Goal: Answer question/provide support

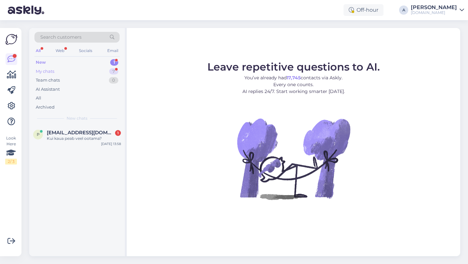
click at [111, 69] on div "7" at bounding box center [113, 71] width 9 height 7
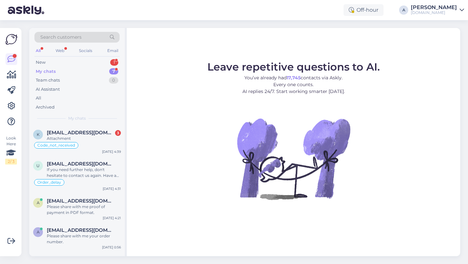
click at [98, 68] on div "My chats 7" at bounding box center [76, 71] width 85 height 9
click at [91, 141] on div "Attachment" at bounding box center [84, 139] width 74 height 6
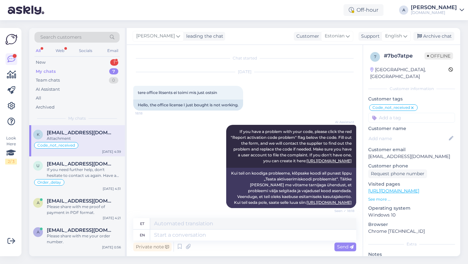
scroll to position [1037, 0]
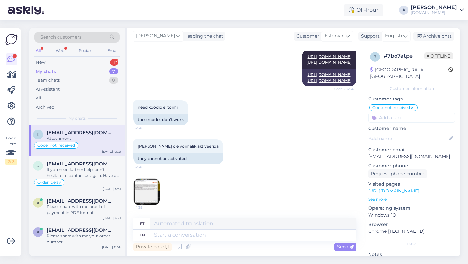
click at [147, 196] on img at bounding box center [147, 192] width 26 height 26
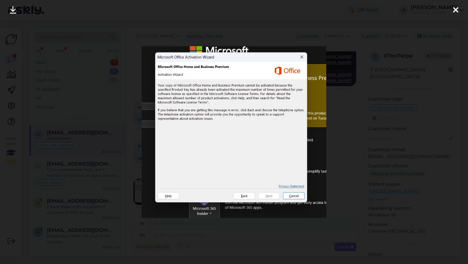
click at [457, 8] on icon at bounding box center [455, 10] width 5 height 8
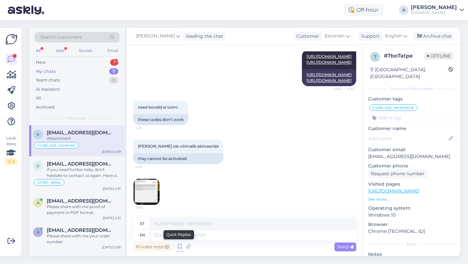
click at [181, 246] on icon at bounding box center [180, 247] width 8 height 10
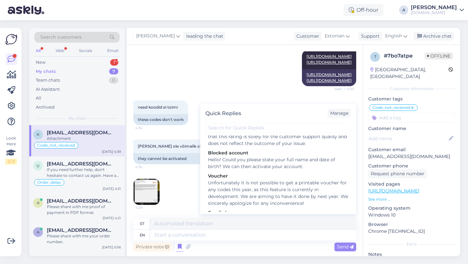
scroll to position [903, 0]
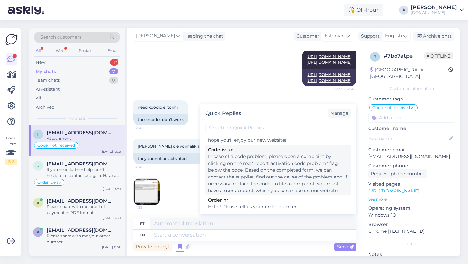
click at [250, 171] on div "In case of a code problem, please open a complaint by clicking on the red "Repo…" at bounding box center [278, 173] width 141 height 41
type textarea "Koodiprobleemi korral [MEDICAL_DATA] kaebus, klõpsates koodi all punasel lipul …"
type textarea "In case of a code problem, please open a complaint by clicking on the red "Repo…"
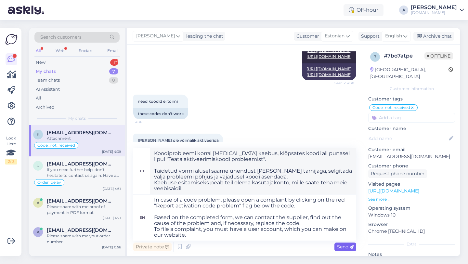
click at [346, 247] on span "Send" at bounding box center [345, 247] width 17 height 6
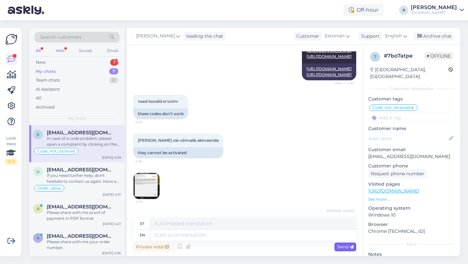
scroll to position [1164, 0]
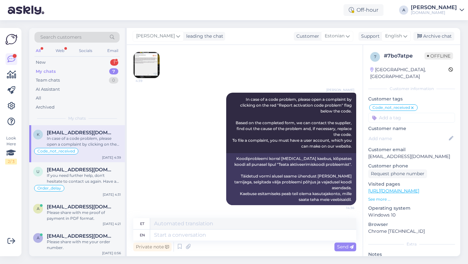
click at [396, 113] on input at bounding box center [412, 118] width 87 height 10
type input "code"
click at [428, 132] on div "Code_issue" at bounding box center [435, 135] width 29 height 7
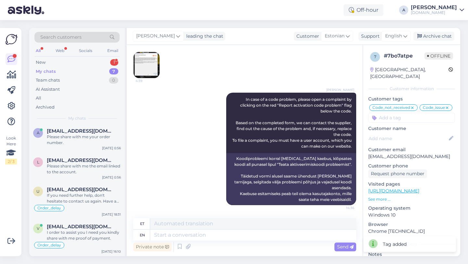
scroll to position [0, 0]
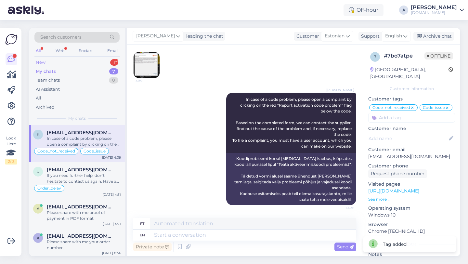
click at [82, 65] on div "New 1" at bounding box center [76, 62] width 85 height 9
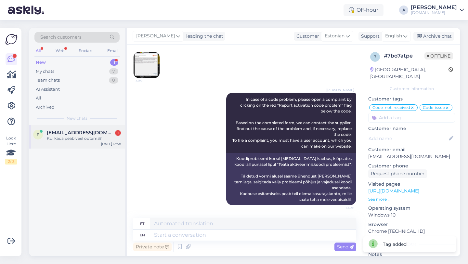
click at [97, 128] on div "P [EMAIL_ADDRESS][DOMAIN_NAME] 1 Kui kaua peab veel ootama? [DATE] 13:58" at bounding box center [77, 136] width 96 height 23
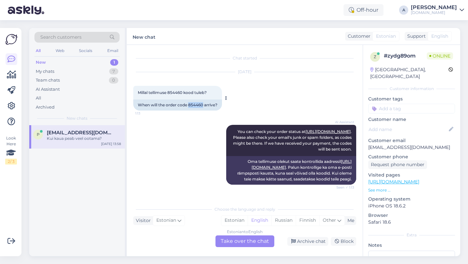
drag, startPoint x: 204, startPoint y: 104, endPoint x: 190, endPoint y: 106, distance: 13.4
click at [190, 106] on div "When will the order code 854460 arrive?" at bounding box center [177, 105] width 89 height 11
copy div "854460"
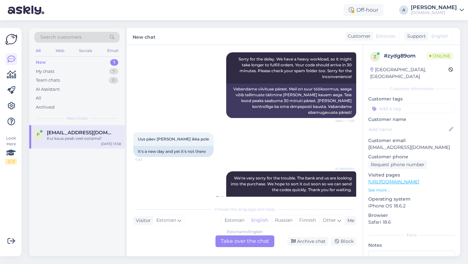
scroll to position [255, 0]
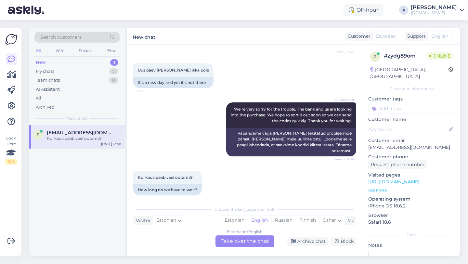
click at [226, 243] on div "Estonian to English Take over the chat" at bounding box center [245, 242] width 59 height 12
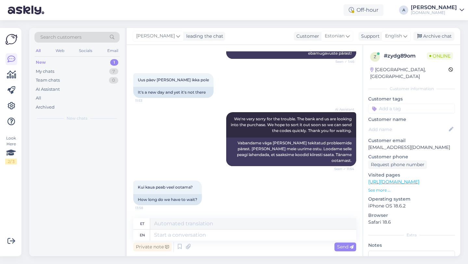
scroll to position [239, 0]
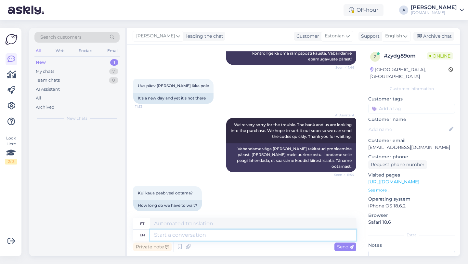
click at [191, 239] on textarea at bounding box center [253, 235] width 206 height 11
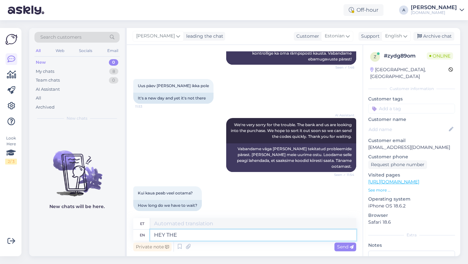
type textarea "HEY THER"
type textarea "HEI"
type textarea "Hey there!"
type textarea "Hei"
type textarea "Hey there!"
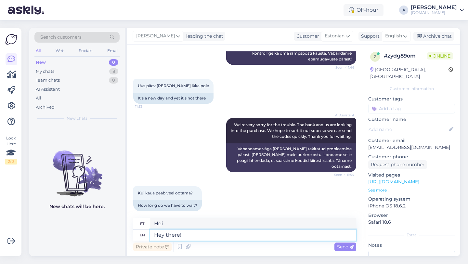
type textarea "Tere!"
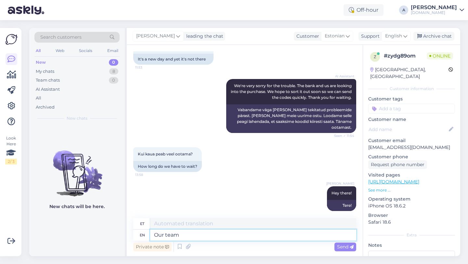
type textarea "Our team"
type textarea "Meie"
type textarea "Our team is w"
type textarea "Meie meeskond"
type textarea "Our team is wor"
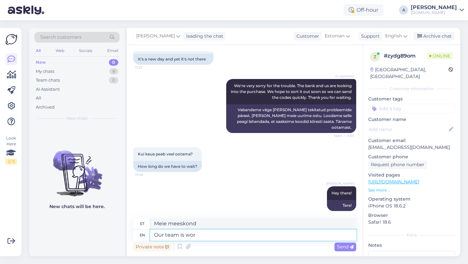
type textarea "Meie meeskond on"
type textarea "Our team is working to s"
type textarea "Meie meeskond töötab"
type textarea "Our team is working to sen"
type textarea "Meie meeskond töötab selle nimel, et"
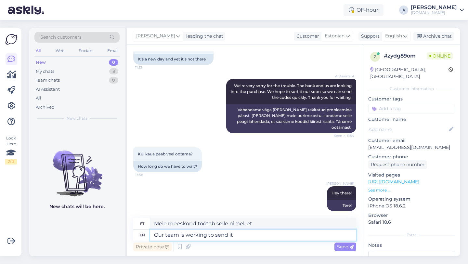
type textarea "Our team is working to send it"
type textarea "Meie meeskond töötab selle nimel, et saata"
type textarea "Our team is working to send it as so"
type textarea "Meie meeskond töötab selle saatmise nimel"
type textarea "Our team is working to send it as [PERSON_NAME]"
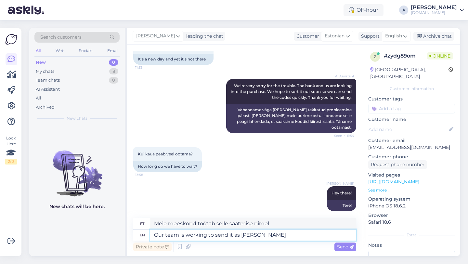
type textarea "Meie meeskond töötab selle nimel, et see saata järgmiselt"
type textarea "Our team is working to send it as soon as pos"
type textarea "Meie meeskond töötab selle nimel, et see võimalikult kiiresti saata"
type textarea "Our team is working to send it as soon as possi"
type textarea "Meie meeskond töötab selle nimel, et see niipea kui võimalik saata."
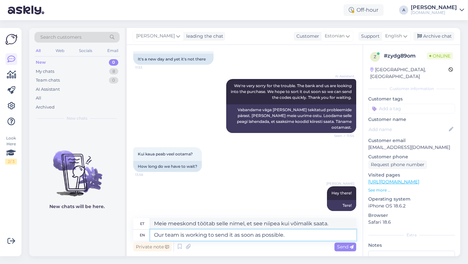
type textarea "Our team is working to send it as soon as possible."
type textarea "Meie meeskond töötab selle nimel, et see võimalikult kiiresti ära saata."
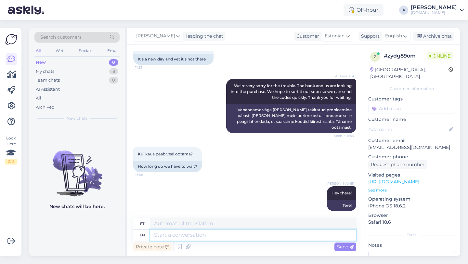
scroll to position [323, 0]
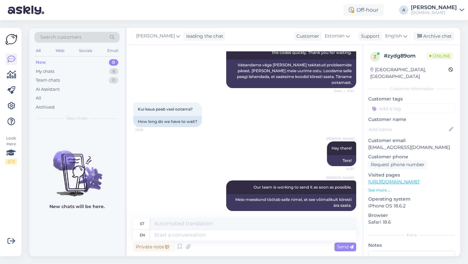
click at [392, 104] on input at bounding box center [412, 109] width 87 height 10
type input "orde"
click at [412, 124] on span "Order_delay" at bounding box center [412, 126] width 24 height 4
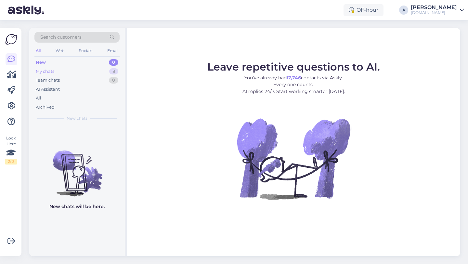
click at [112, 69] on div "8" at bounding box center [113, 71] width 9 height 7
click at [110, 70] on div "8" at bounding box center [113, 71] width 9 height 7
